Goal: Transaction & Acquisition: Purchase product/service

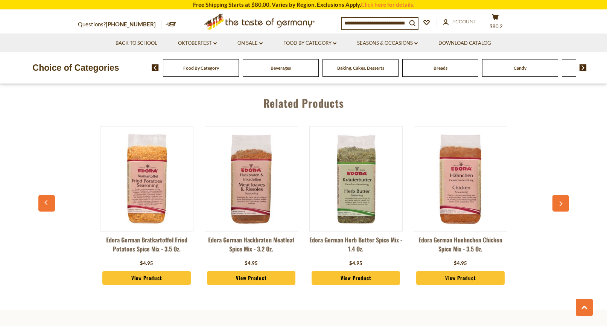
scroll to position [692, 0]
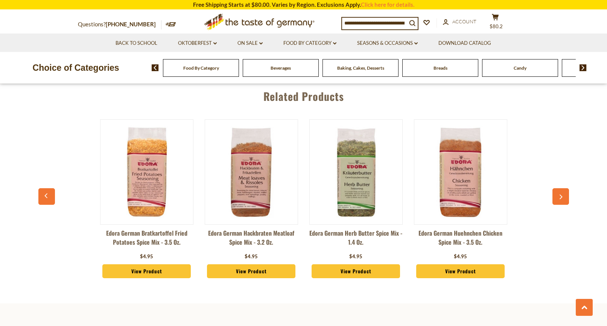
click at [557, 190] on button "button" at bounding box center [560, 196] width 17 height 17
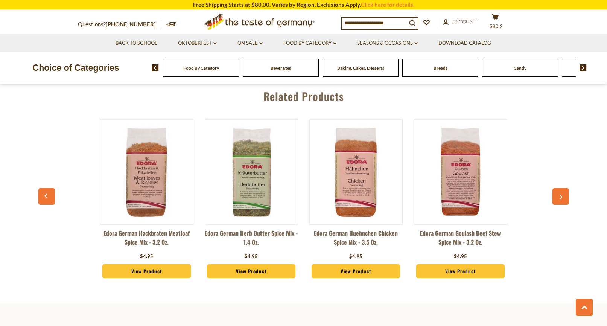
click at [560, 194] on icon "button" at bounding box center [560, 196] width 3 height 5
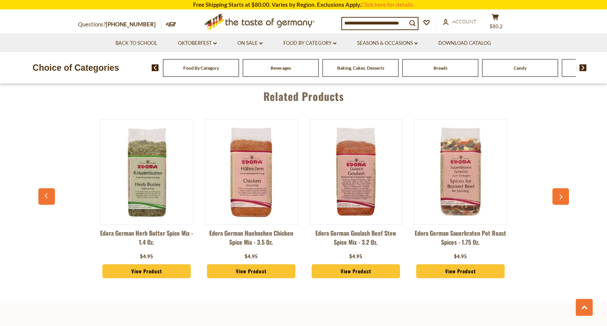
click at [559, 194] on icon "button" at bounding box center [560, 196] width 5 height 5
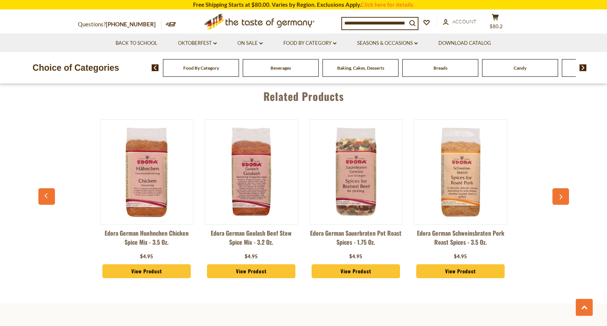
click at [558, 194] on icon "button" at bounding box center [560, 196] width 5 height 5
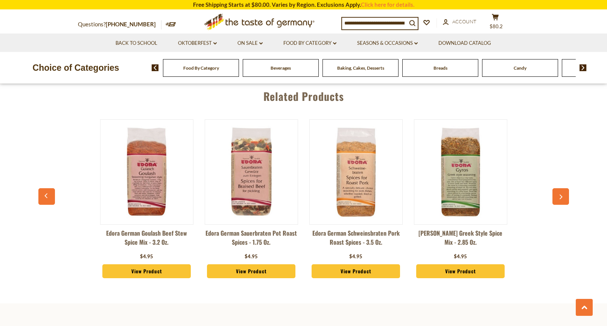
click at [556, 188] on button "button" at bounding box center [560, 196] width 17 height 17
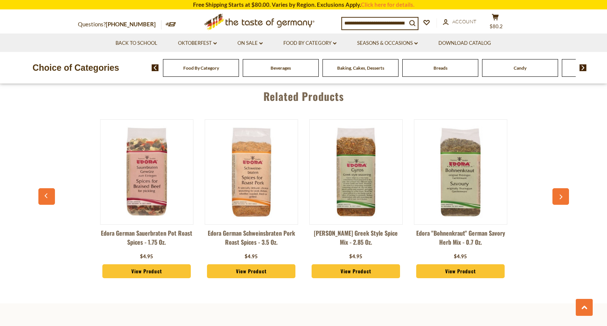
click at [556, 188] on button "button" at bounding box center [560, 196] width 17 height 17
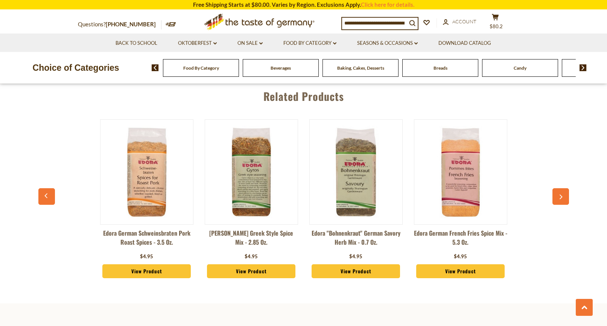
click at [556, 188] on button "button" at bounding box center [560, 196] width 17 height 17
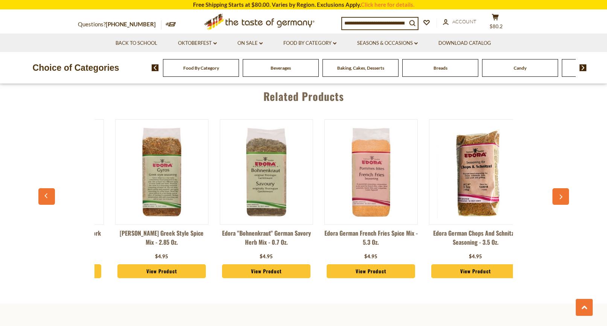
scroll to position [0, 732]
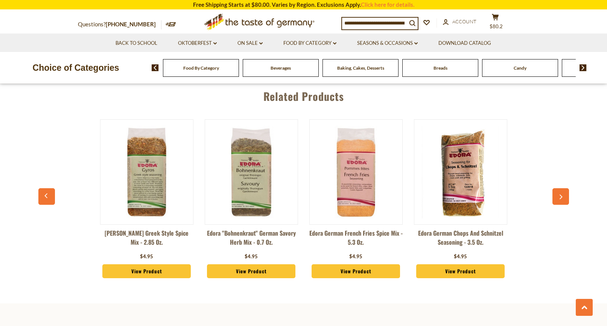
click at [556, 188] on button "button" at bounding box center [560, 196] width 17 height 17
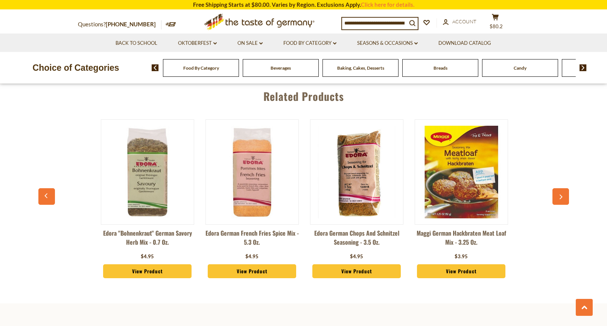
scroll to position [0, 837]
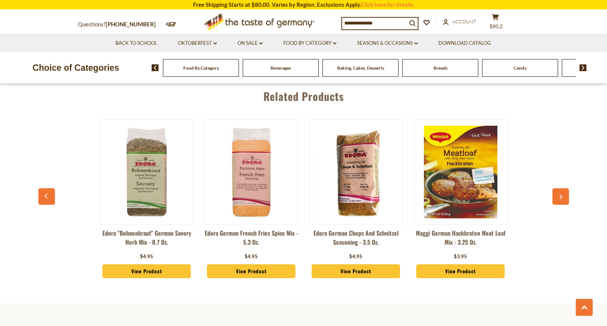
click at [556, 188] on button "button" at bounding box center [560, 196] width 17 height 17
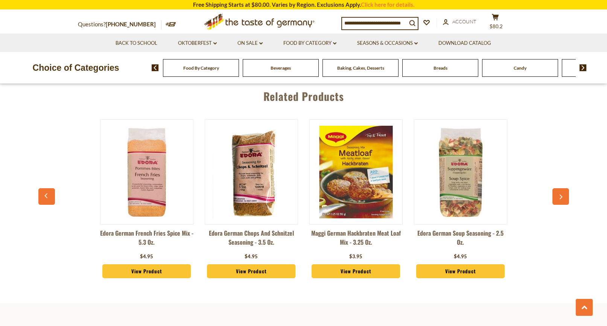
click at [556, 188] on button "button" at bounding box center [560, 196] width 17 height 17
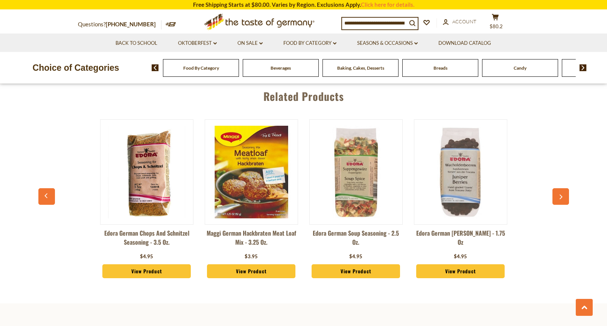
click at [556, 188] on button "button" at bounding box center [560, 196] width 17 height 17
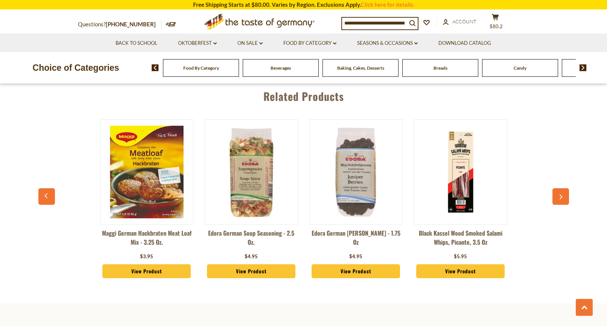
click at [556, 188] on button "button" at bounding box center [560, 196] width 17 height 17
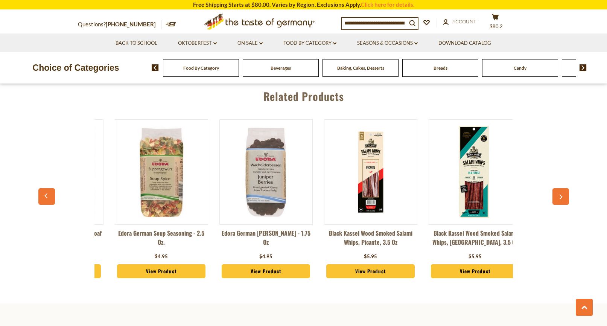
scroll to position [0, 1255]
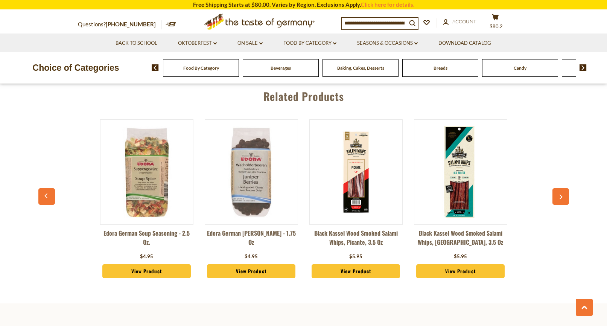
click at [556, 188] on button "button" at bounding box center [560, 196] width 17 height 17
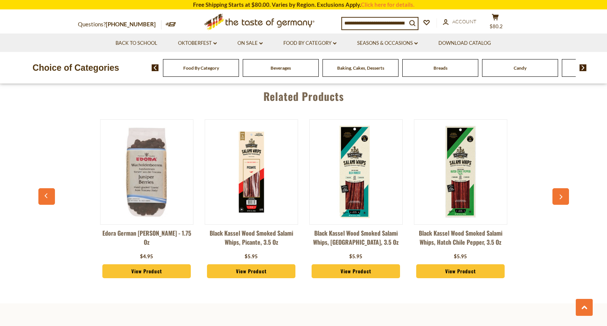
click at [556, 188] on button "button" at bounding box center [560, 196] width 17 height 17
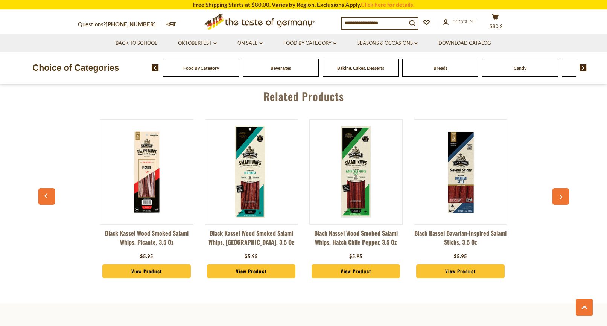
click at [346, 179] on img at bounding box center [356, 172] width 93 height 93
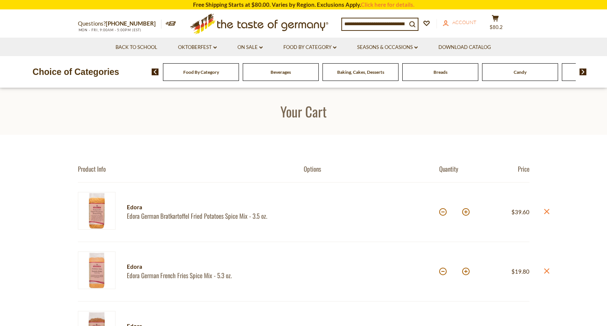
click at [469, 20] on span "Account" at bounding box center [464, 22] width 24 height 6
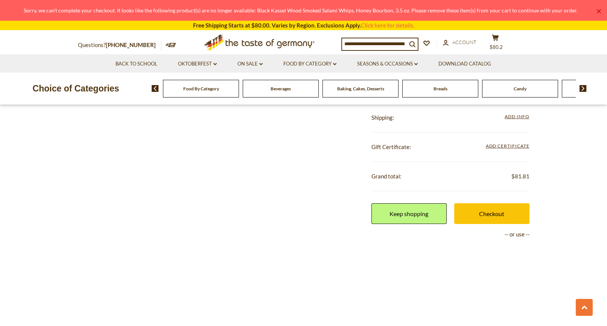
scroll to position [454, 0]
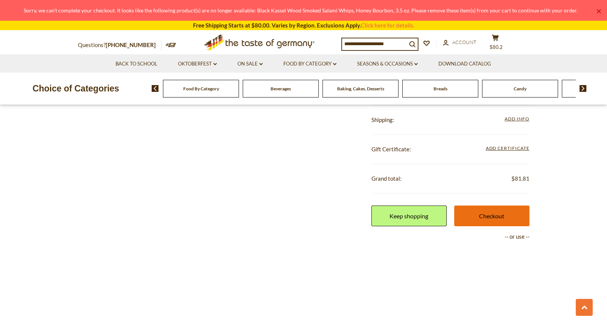
click at [480, 214] on link "Checkout" at bounding box center [491, 215] width 75 height 21
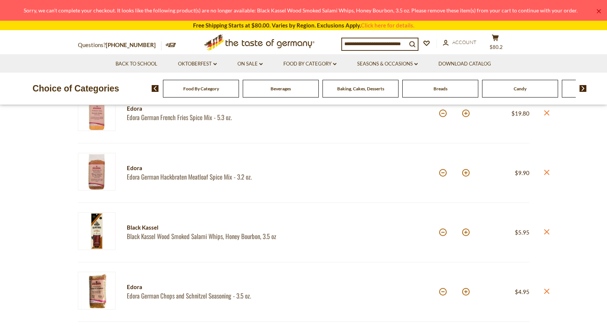
scroll to position [201, 0]
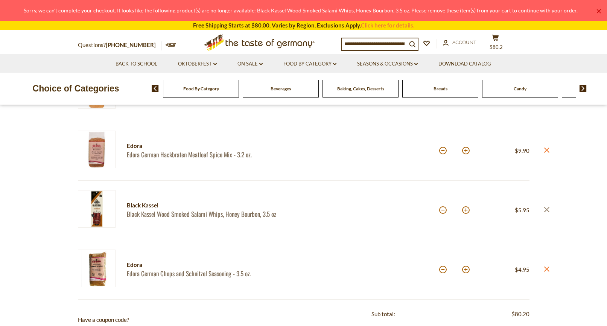
click at [546, 208] on icon at bounding box center [546, 208] width 5 height 5
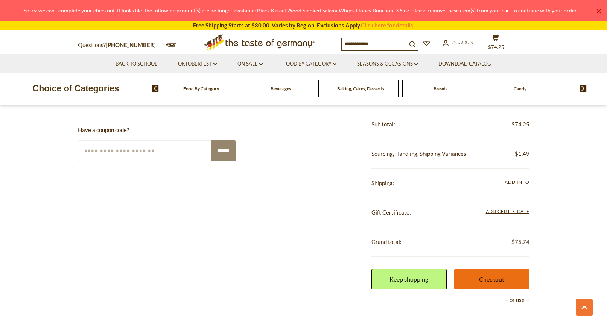
scroll to position [331, 0]
click at [488, 273] on link "Checkout" at bounding box center [491, 279] width 75 height 21
